Goal: Information Seeking & Learning: Understand process/instructions

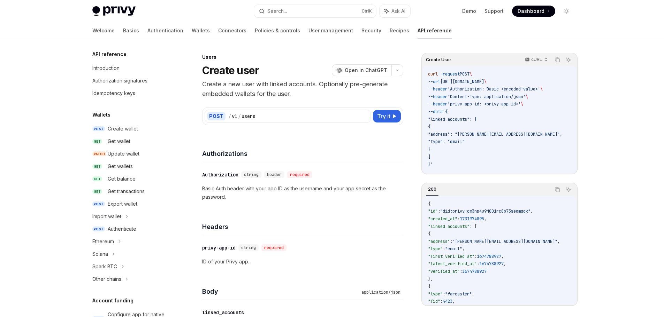
scroll to position [402, 0]
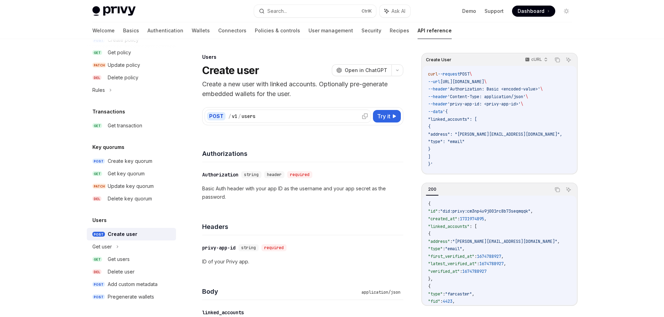
click at [329, 117] on div "/ v1 / users" at bounding box center [298, 116] width 140 height 7
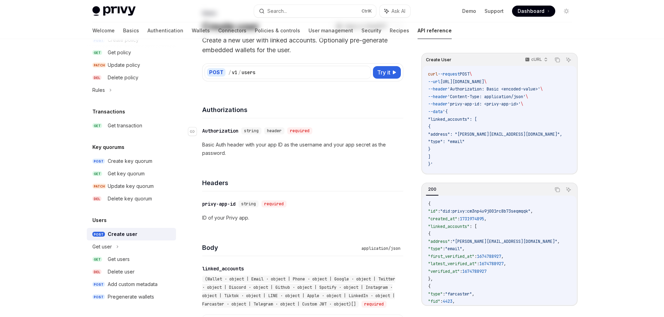
scroll to position [139, 0]
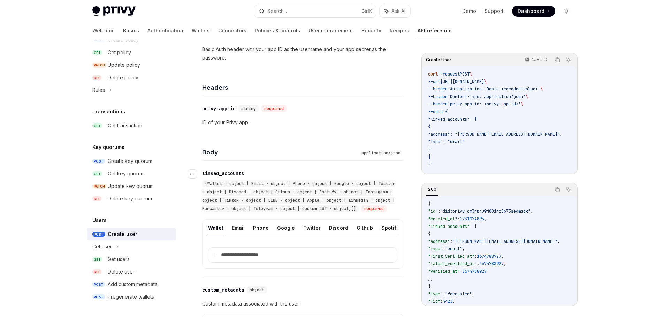
click at [285, 194] on span "(Wallet · object | Email · object | Phone · object | Google · object | Twitter …" at bounding box center [298, 196] width 193 height 31
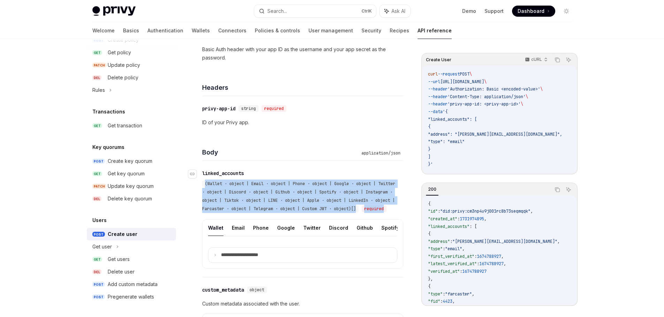
click at [285, 194] on span "(Wallet · object | Email · object | Phone · object | Google · object | Twitter …" at bounding box center [298, 196] width 193 height 31
click at [280, 199] on span "(Wallet · object | Email · object | Phone · object | Google · object | Twitter …" at bounding box center [298, 196] width 193 height 31
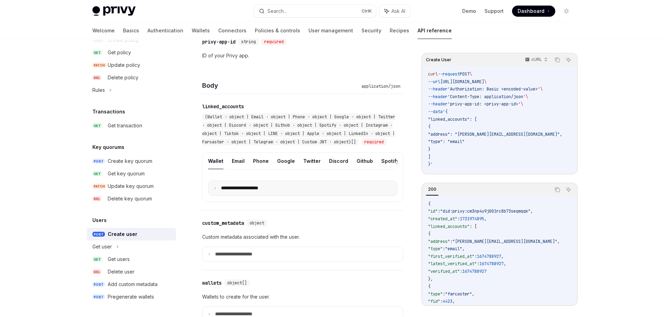
scroll to position [209, 0]
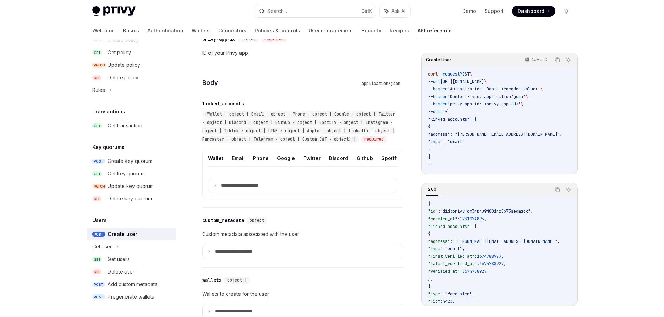
click at [310, 167] on button "Twitter" at bounding box center [311, 158] width 17 height 16
click at [307, 167] on button "Twitter" at bounding box center [311, 158] width 17 height 16
click at [214, 193] on summary "**********" at bounding box center [302, 185] width 189 height 15
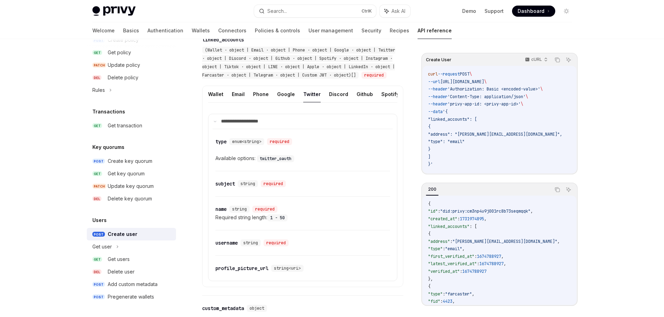
scroll to position [279, 0]
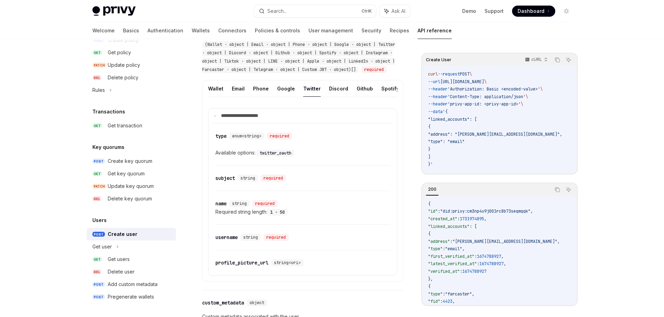
click at [279, 157] on code "twitter_oauth" at bounding box center [275, 153] width 37 height 7
click at [329, 208] on div "​ name string required" at bounding box center [299, 204] width 168 height 8
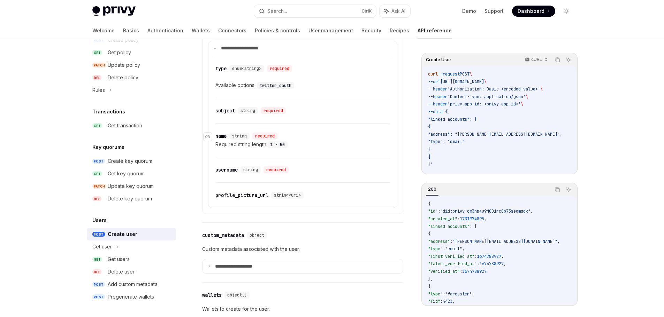
scroll to position [348, 0]
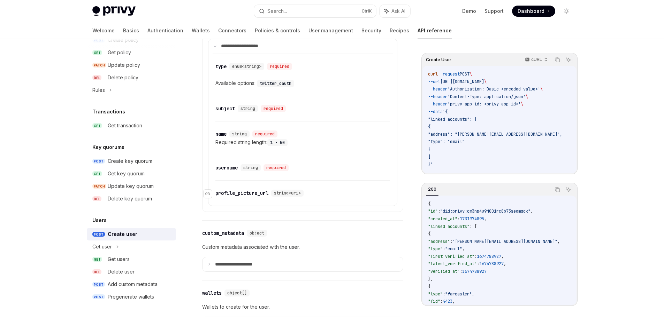
click at [287, 197] on div "string<uri>" at bounding box center [287, 193] width 32 height 7
click at [287, 196] on span "string<uri>" at bounding box center [287, 194] width 27 height 6
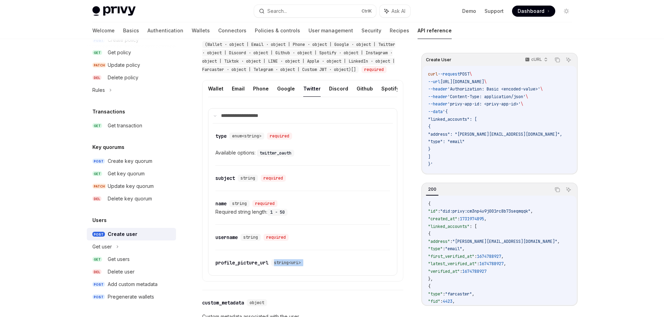
scroll to position [244, 0]
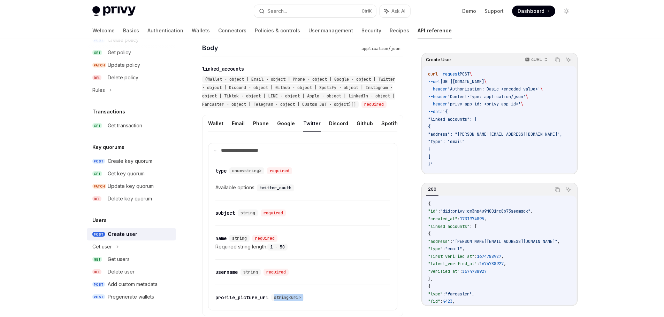
click at [312, 132] on button "Twitter" at bounding box center [311, 123] width 17 height 16
click at [291, 132] on button "Google" at bounding box center [286, 123] width 18 height 16
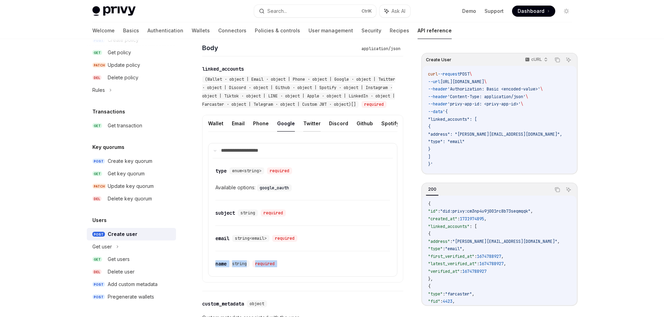
click at [310, 132] on button "Twitter" at bounding box center [311, 123] width 17 height 16
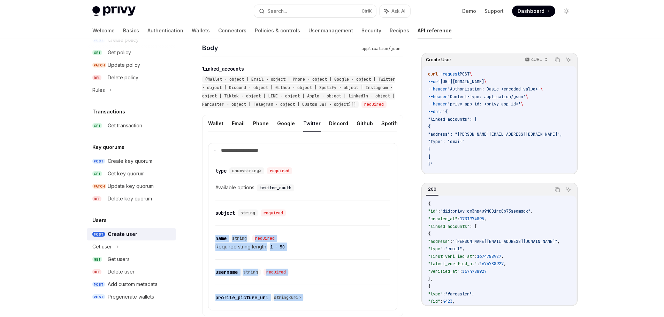
click at [310, 132] on button "Twitter" at bounding box center [311, 123] width 17 height 16
type textarea "*"
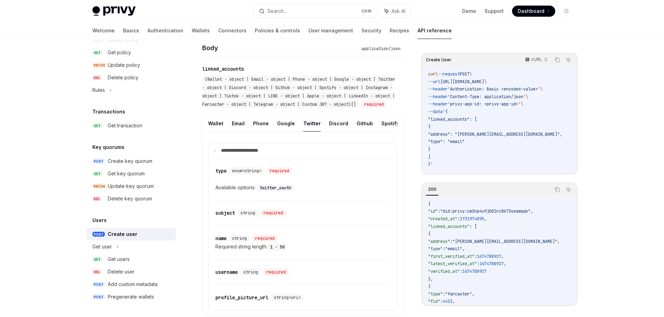
click at [329, 200] on div "​ type enum<string> required Available options: twitter_oauth" at bounding box center [302, 180] width 175 height 42
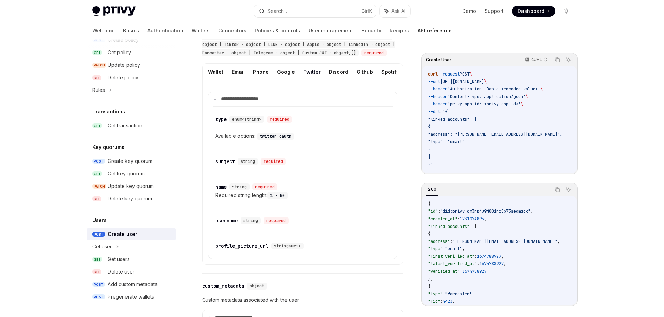
scroll to position [314, 0]
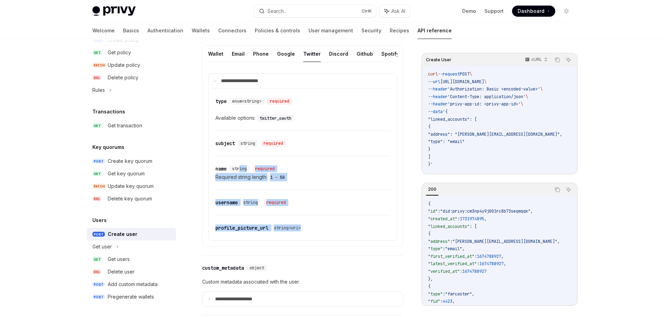
drag, startPoint x: 240, startPoint y: 183, endPoint x: 308, endPoint y: 234, distance: 84.6
click at [308, 234] on div "​ type enum<string> required Available options: twitter_oauth ​ subject string …" at bounding box center [303, 165] width 180 height 152
click at [308, 234] on div "​ profile_picture_url string<uri>" at bounding box center [302, 228] width 175 height 25
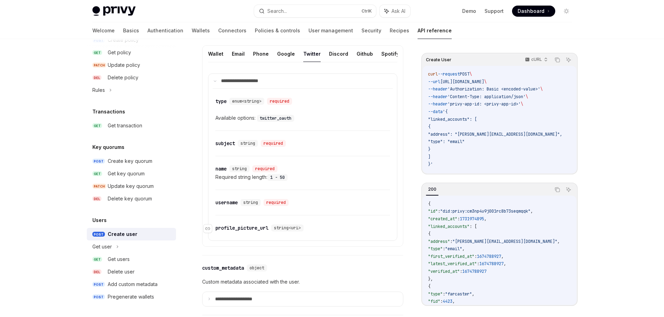
click at [290, 231] on span "string<uri>" at bounding box center [287, 228] width 27 height 6
click at [302, 210] on div "​ username string required" at bounding box center [302, 202] width 175 height 25
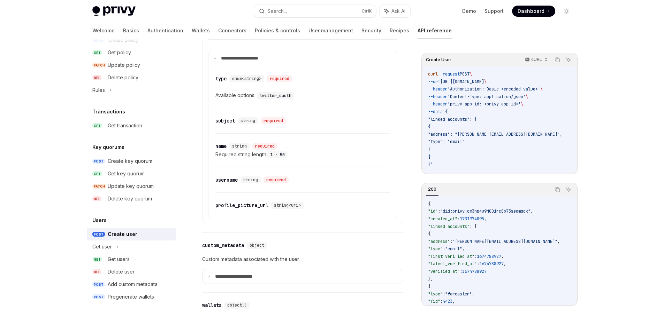
scroll to position [348, 0]
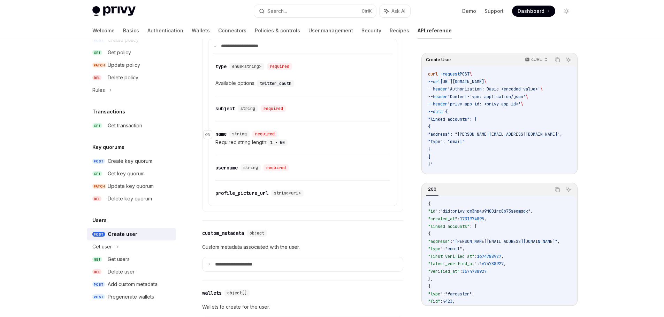
click at [221, 138] on div "name" at bounding box center [220, 134] width 11 height 7
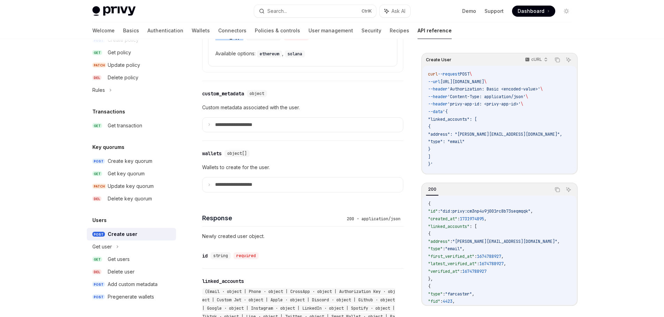
click at [221, 148] on div "**********" at bounding box center [302, 27] width 201 height 347
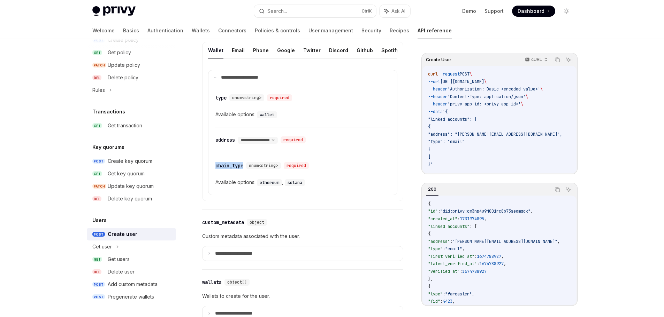
scroll to position [307, 0]
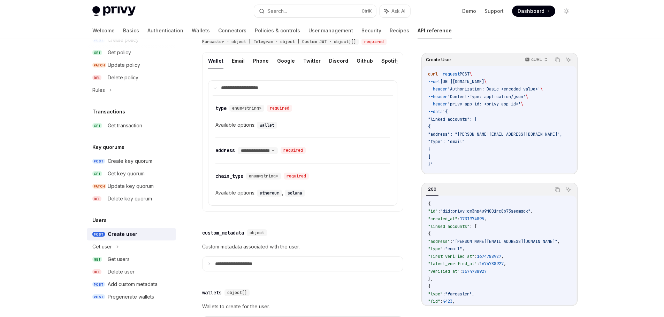
click at [359, 163] on div "**********" at bounding box center [302, 150] width 175 height 25
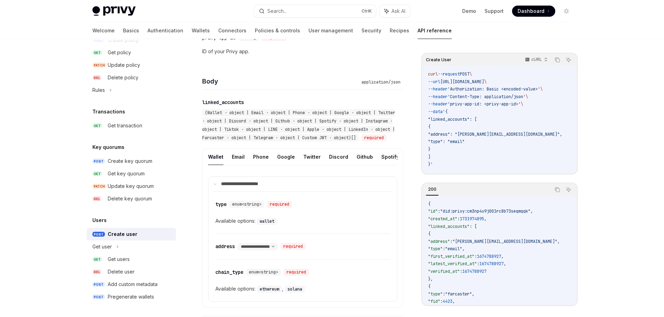
scroll to position [202, 0]
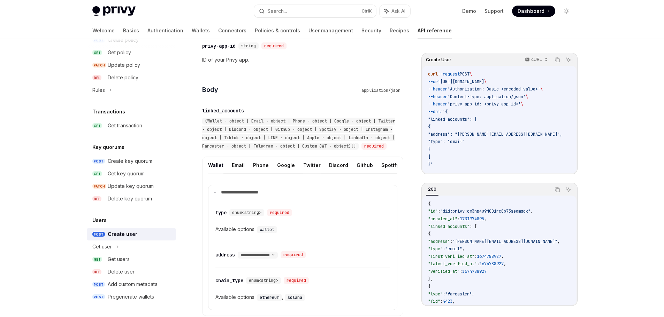
click at [304, 174] on button "Twitter" at bounding box center [311, 165] width 17 height 16
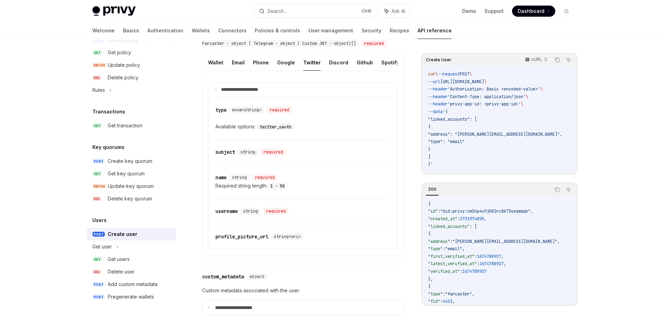
scroll to position [307, 0]
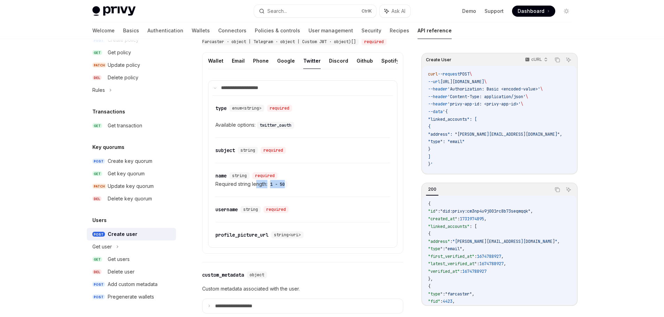
drag, startPoint x: 291, startPoint y: 195, endPoint x: 256, endPoint y: 195, distance: 34.5
click at [256, 189] on div "Required string length: 1 - 50" at bounding box center [302, 184] width 175 height 8
click at [253, 189] on div "Required string length: 1 - 50" at bounding box center [302, 184] width 175 height 8
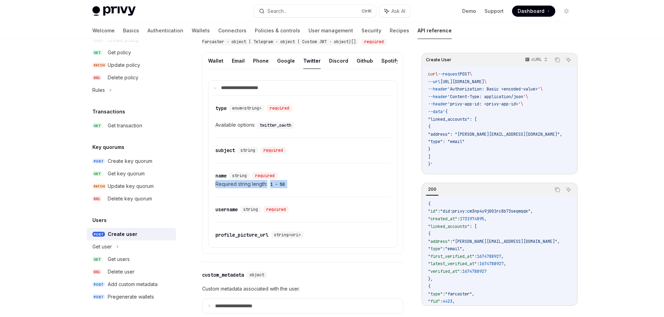
click at [282, 188] on code "1 - 50" at bounding box center [277, 184] width 20 height 7
click at [299, 189] on div "Required string length: 1 - 50" at bounding box center [302, 184] width 175 height 8
click at [284, 129] on code "twitter_oauth" at bounding box center [275, 125] width 37 height 7
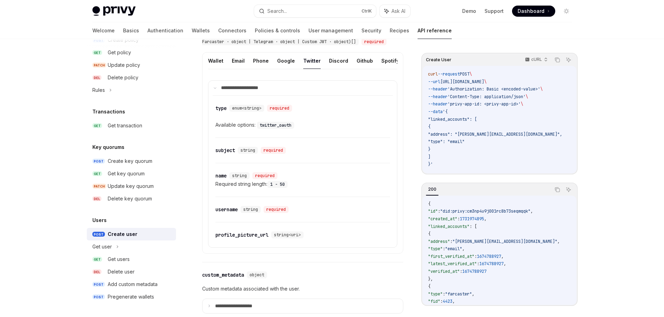
click at [315, 129] on div "Available options: twitter_oauth" at bounding box center [302, 125] width 175 height 8
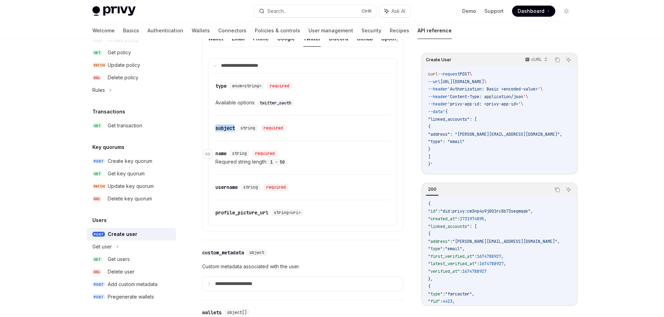
scroll to position [312, 0]
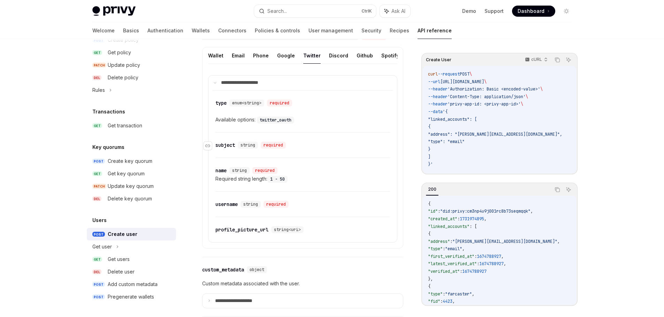
click at [251, 148] on span "string" at bounding box center [247, 146] width 15 height 6
click at [317, 154] on div "​ subject string required" at bounding box center [302, 145] width 175 height 25
click at [323, 153] on div "​ subject string required" at bounding box center [302, 145] width 175 height 25
